Goal: Task Accomplishment & Management: Manage account settings

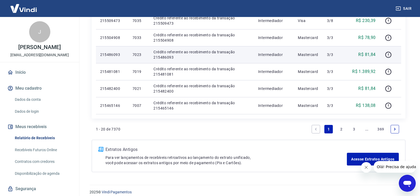
scroll to position [356, 0]
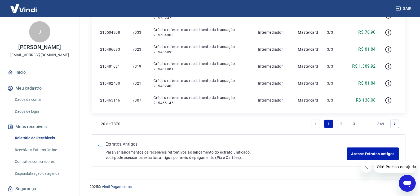
click at [340, 123] on link "2" at bounding box center [341, 123] width 8 height 8
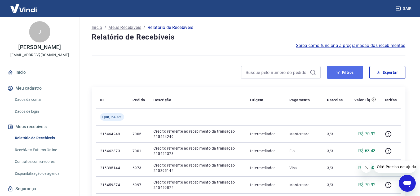
click at [341, 73] on button "Filtros" at bounding box center [345, 72] width 36 height 13
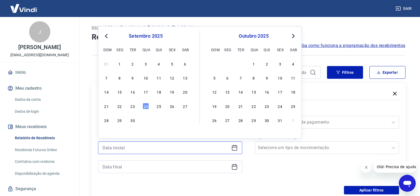
click at [126, 147] on input at bounding box center [165, 148] width 127 height 8
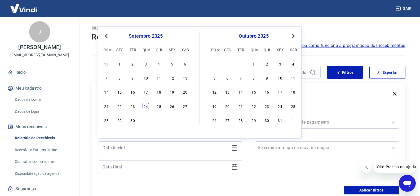
click at [145, 107] on div "24" at bounding box center [145, 106] width 6 height 6
type input "[DATE]"
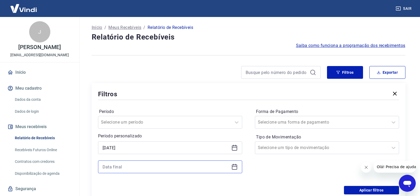
click at [133, 166] on input at bounding box center [165, 167] width 127 height 8
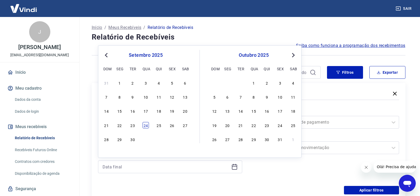
click at [145, 126] on div "24" at bounding box center [145, 125] width 6 height 6
type input "[DATE]"
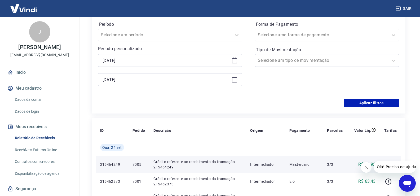
scroll to position [106, 0]
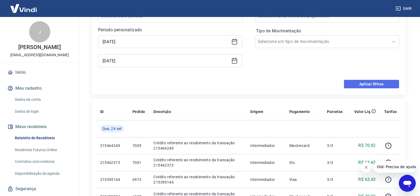
click at [349, 87] on button "Aplicar filtros" at bounding box center [371, 84] width 55 height 8
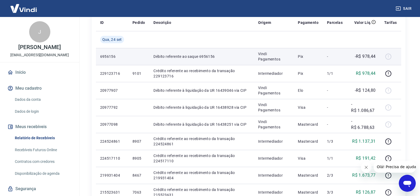
scroll to position [11, 0]
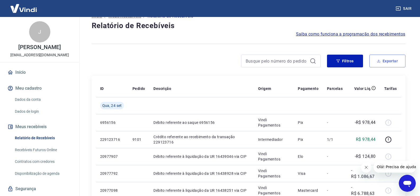
click at [382, 63] on button "Exportar" at bounding box center [387, 61] width 36 height 13
type input "[DATE]"
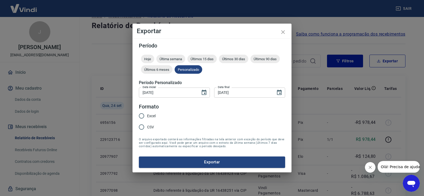
click at [153, 116] on span "Excel" at bounding box center [151, 116] width 8 height 6
click at [147, 116] on input "Excel" at bounding box center [141, 115] width 11 height 11
radio input "true"
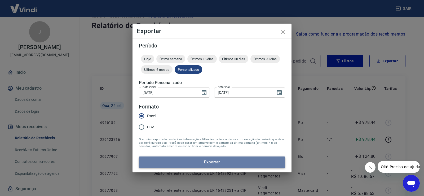
click at [211, 163] on button "Exportar" at bounding box center [212, 161] width 146 height 11
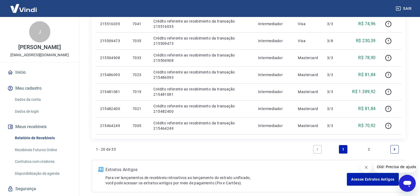
scroll to position [356, 0]
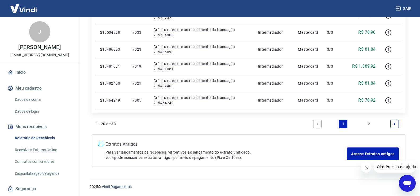
click at [368, 124] on link "2" at bounding box center [368, 123] width 8 height 8
